Goal: Task Accomplishment & Management: Use online tool/utility

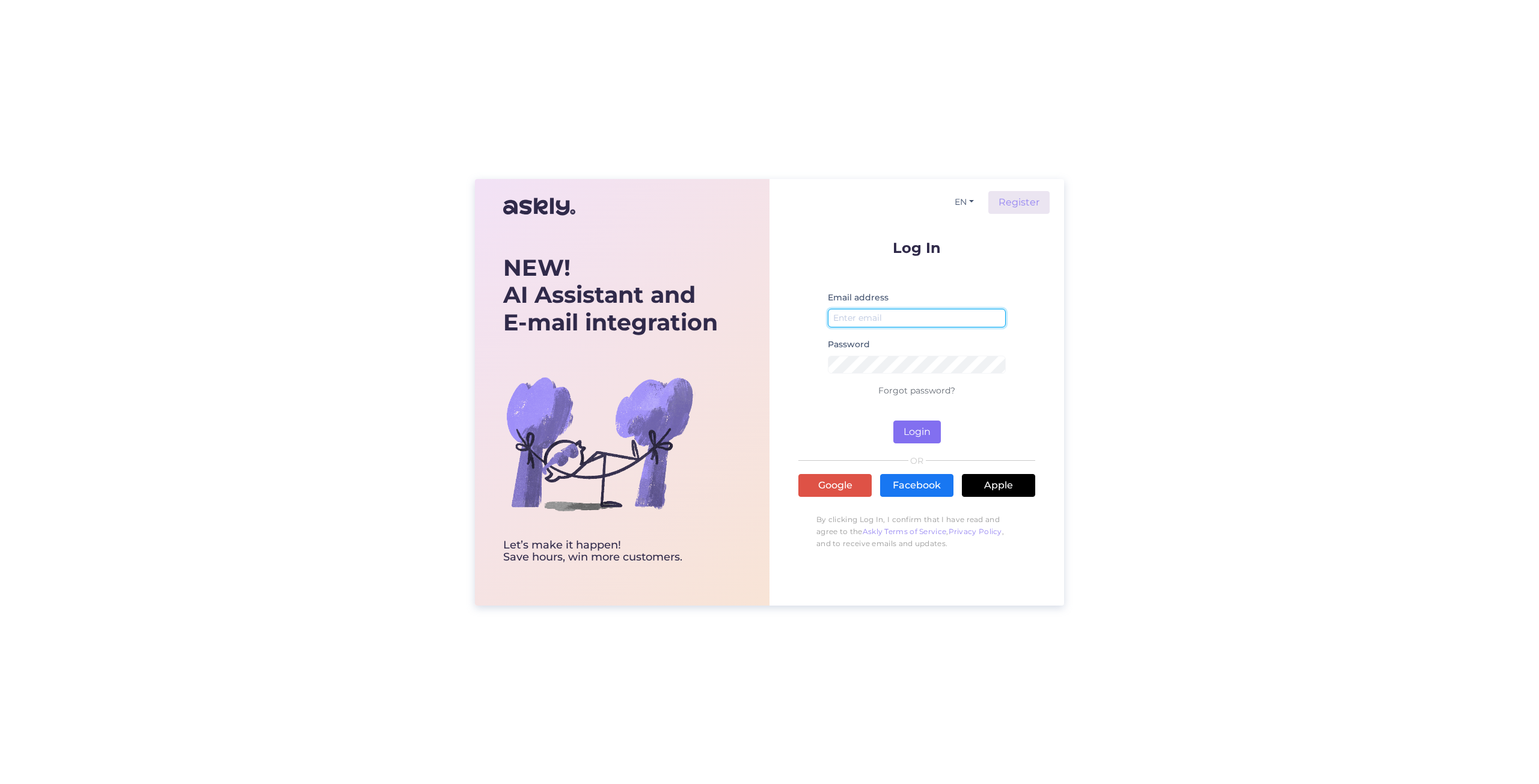
type input "[EMAIL_ADDRESS][DOMAIN_NAME]"
click at [930, 433] on button "Login" at bounding box center [917, 432] width 48 height 23
click at [914, 432] on button "Login" at bounding box center [917, 432] width 48 height 23
click at [913, 429] on button "Login" at bounding box center [917, 432] width 48 height 23
click at [913, 426] on button "Login" at bounding box center [917, 432] width 48 height 23
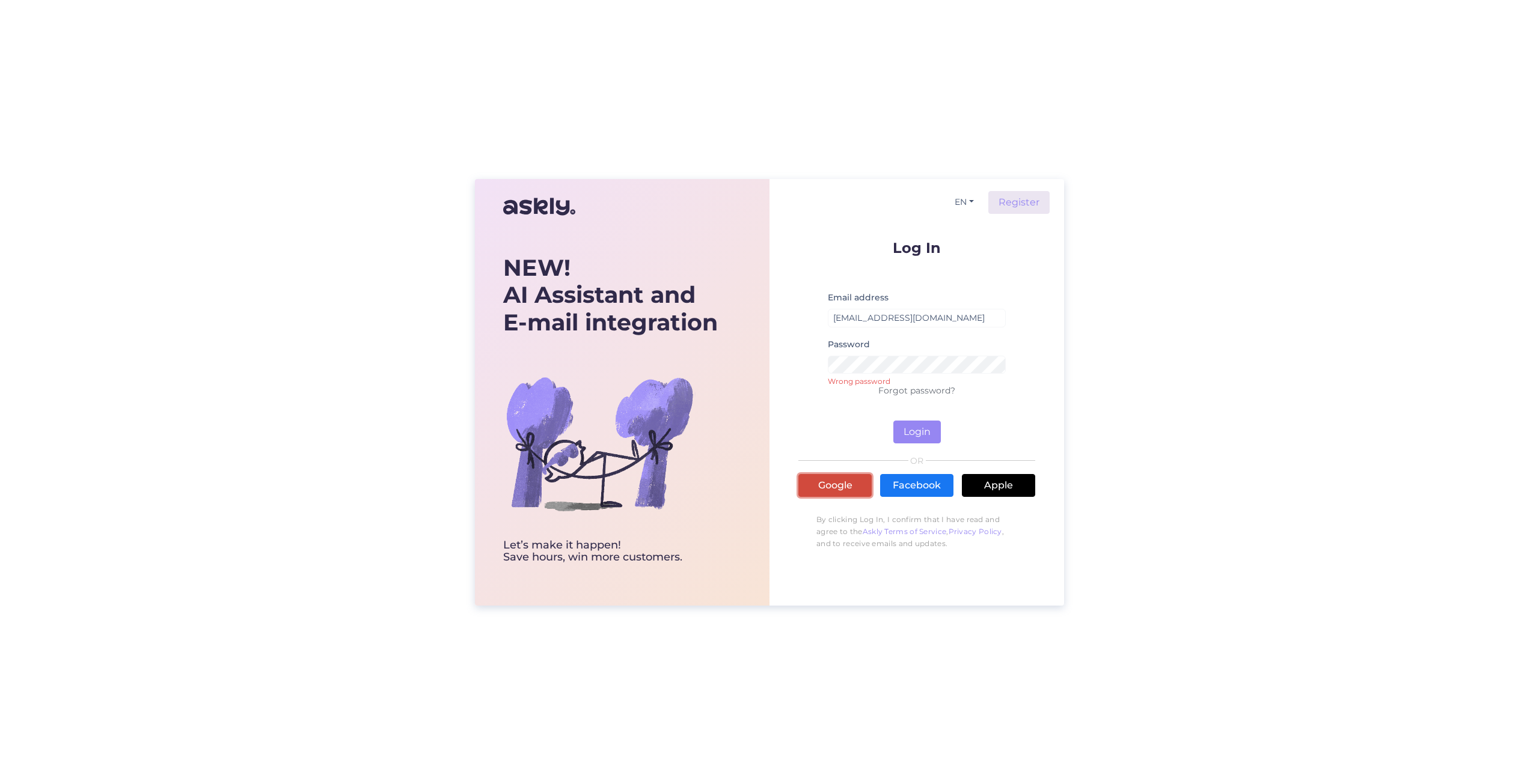
click at [815, 483] on link "Google" at bounding box center [835, 486] width 74 height 23
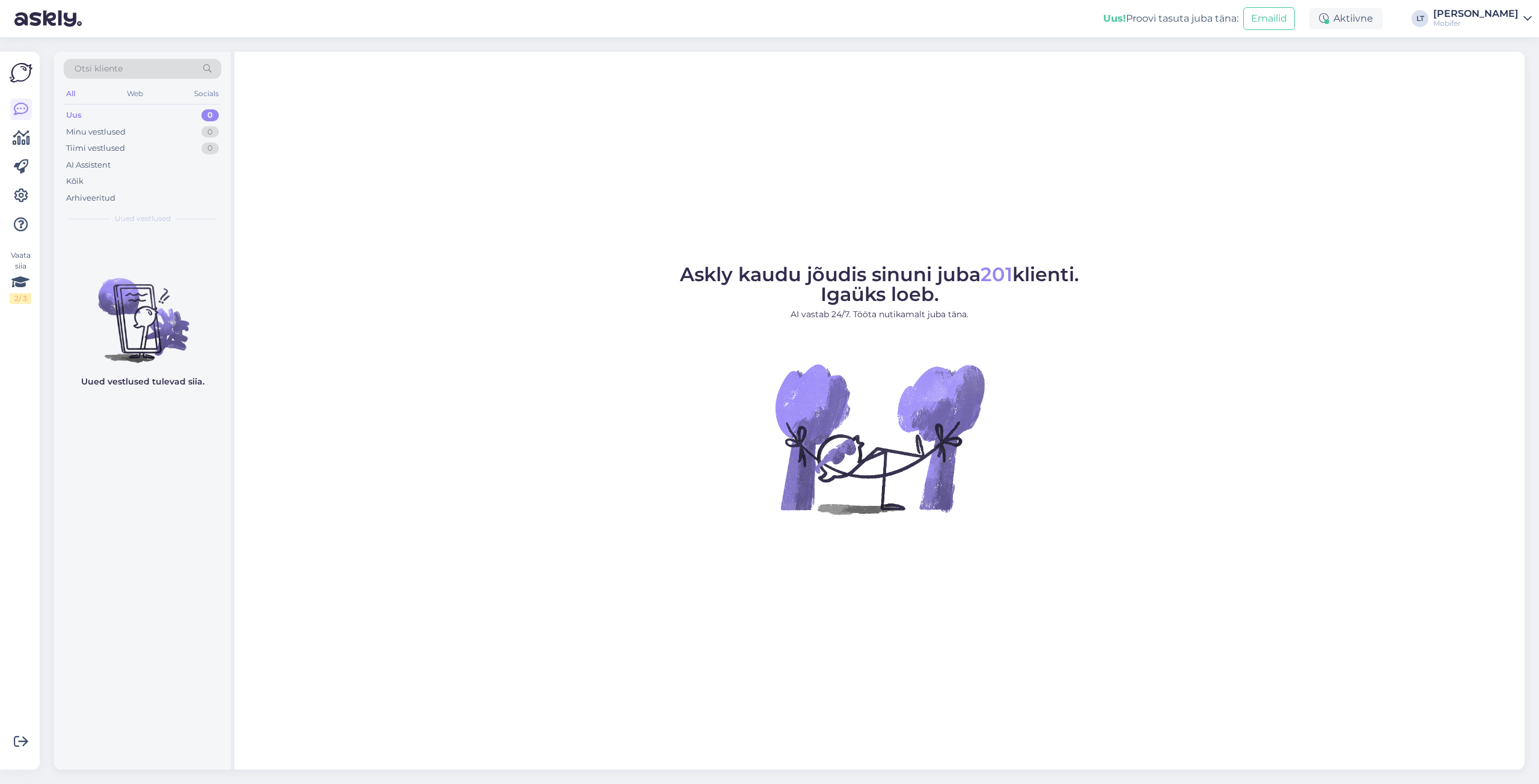
click at [1480, 17] on div "[PERSON_NAME]" at bounding box center [1476, 13] width 85 height 10
click at [1325, 108] on div "Askly kaudu jõudis sinuni juba 201 klienti. Igaüks loeb. AI vastab 24/7. Tööta …" at bounding box center [879, 410] width 1290 height 718
click at [92, 130] on div "Minu vestlused" at bounding box center [96, 132] width 59 height 12
click at [78, 128] on div "Minu vestlused" at bounding box center [97, 132] width 62 height 12
click at [99, 145] on div "Tiimi vestlused" at bounding box center [96, 148] width 59 height 12
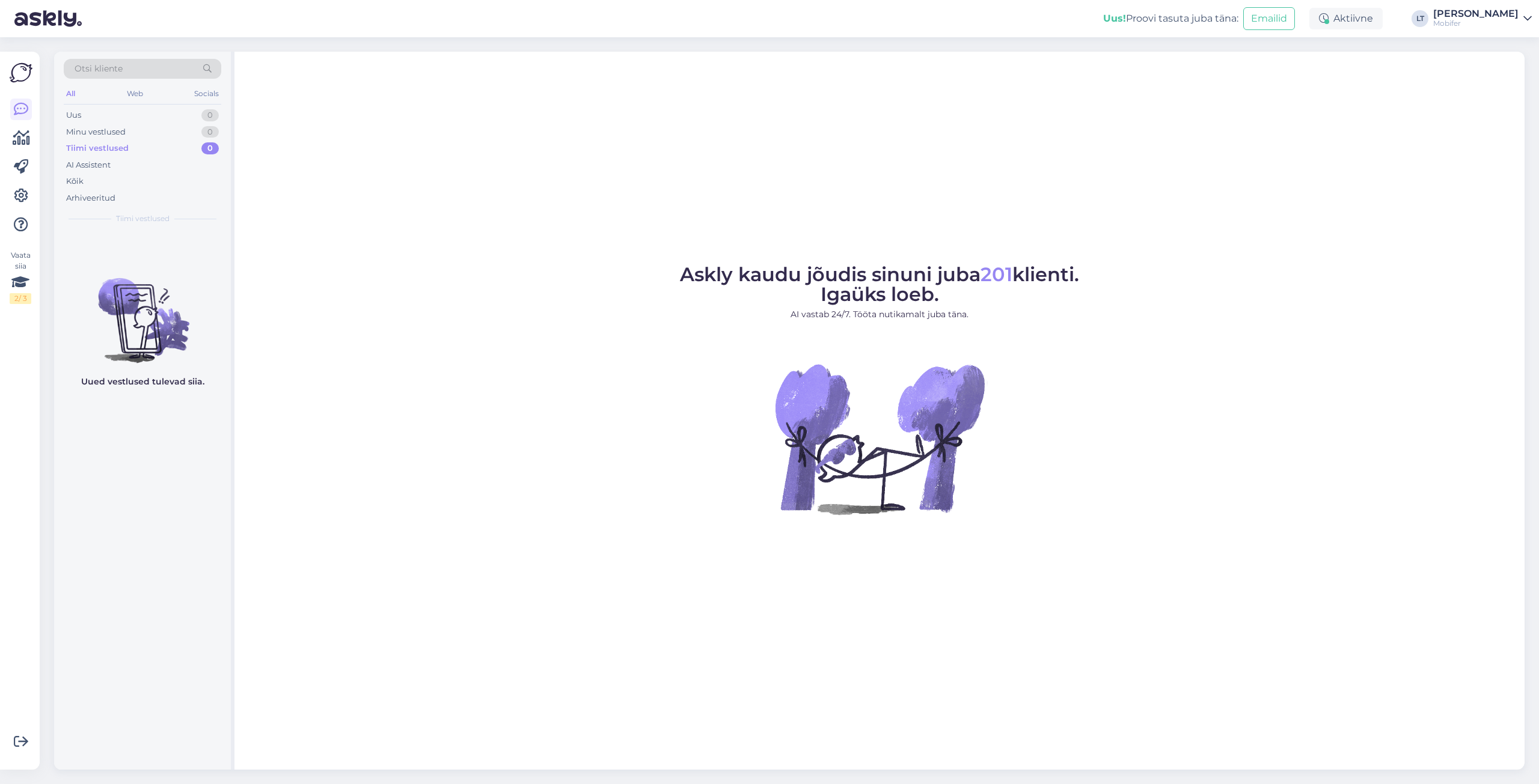
click at [18, 69] on img at bounding box center [21, 73] width 23 height 23
click at [77, 179] on div "Kõik" at bounding box center [75, 182] width 17 height 12
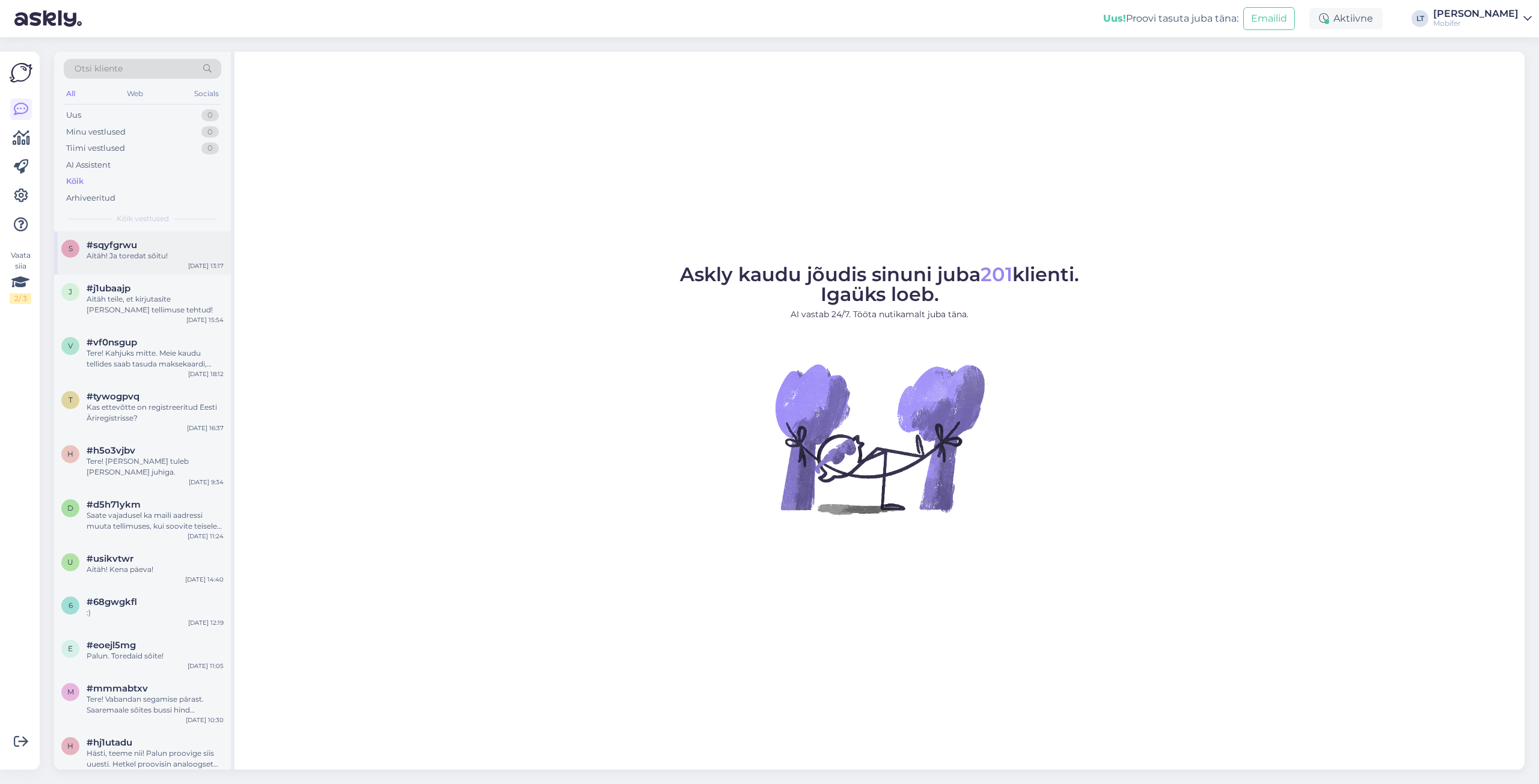
click at [135, 249] on span "#sqyfgrwu" at bounding box center [112, 245] width 51 height 11
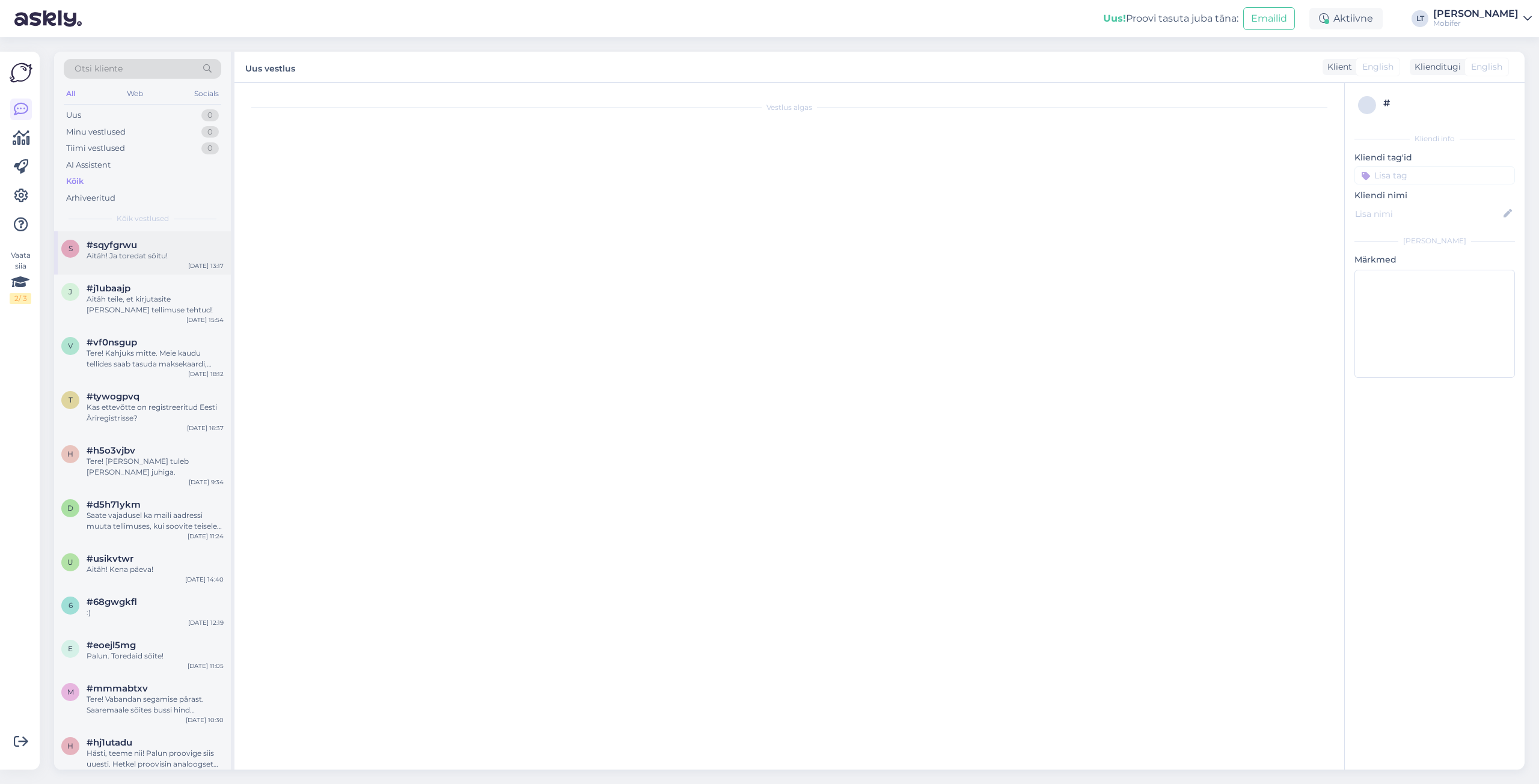
scroll to position [80, 0]
